Goal: Task Accomplishment & Management: Manage account settings

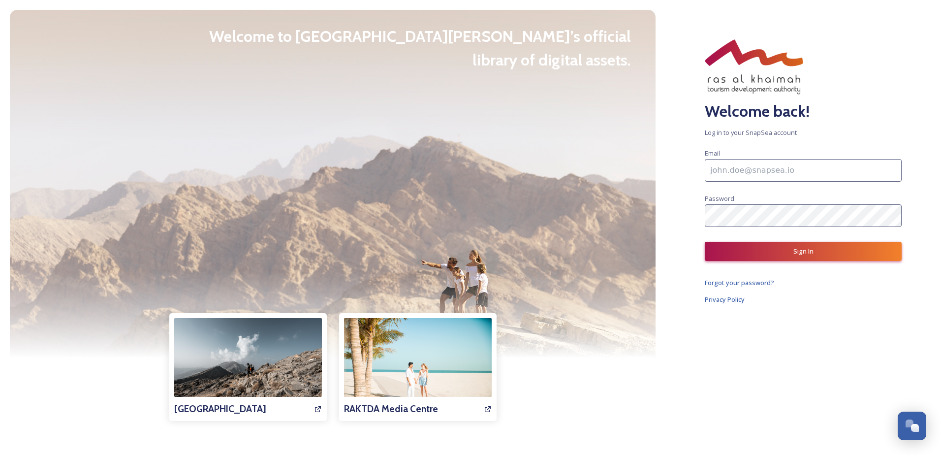
click at [775, 166] on input at bounding box center [803, 170] width 197 height 23
type input "[PERSON_NAME][EMAIL_ADDRESS][PERSON_NAME][DOMAIN_NAME]"
click at [778, 252] on button "Sign In" at bounding box center [803, 251] width 197 height 19
click at [724, 172] on input at bounding box center [803, 170] width 197 height 23
type input "[PERSON_NAME][EMAIL_ADDRESS][PERSON_NAME][DOMAIN_NAME]"
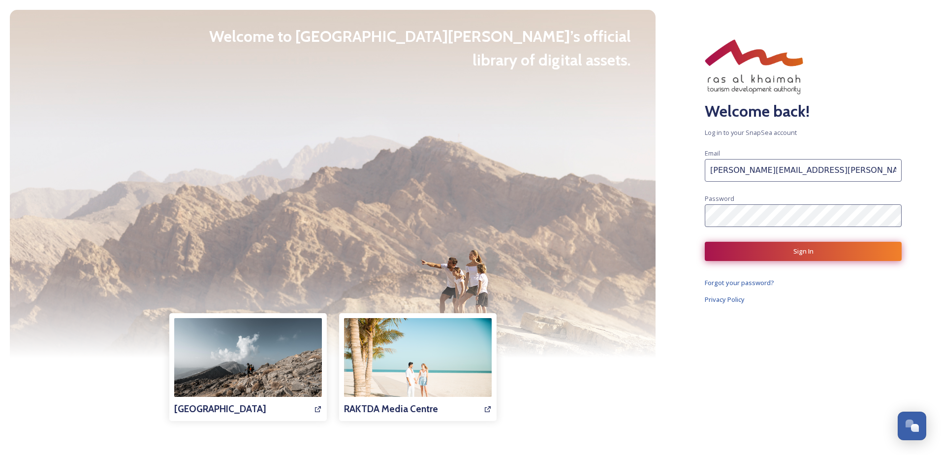
click at [780, 249] on button "Sign In" at bounding box center [803, 251] width 197 height 19
